Goal: Task Accomplishment & Management: Use online tool/utility

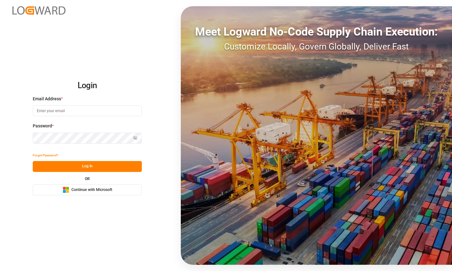
click at [95, 189] on span "Continue with Microsoft" at bounding box center [91, 190] width 41 height 6
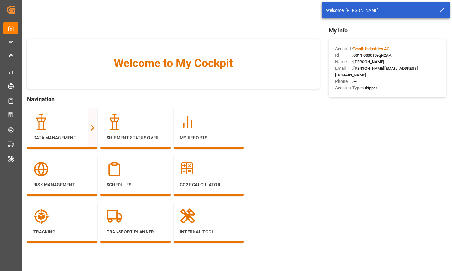
click at [443, 7] on icon at bounding box center [441, 10] width 7 height 7
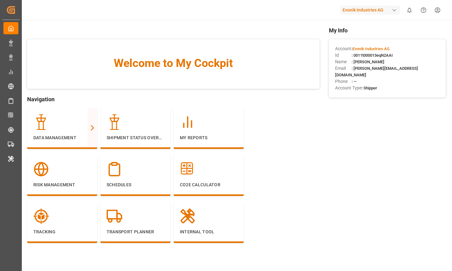
click at [393, 10] on div "button" at bounding box center [394, 10] width 6 height 6
type input "l"
type input "data a"
